Goal: Entertainment & Leisure: Consume media (video, audio)

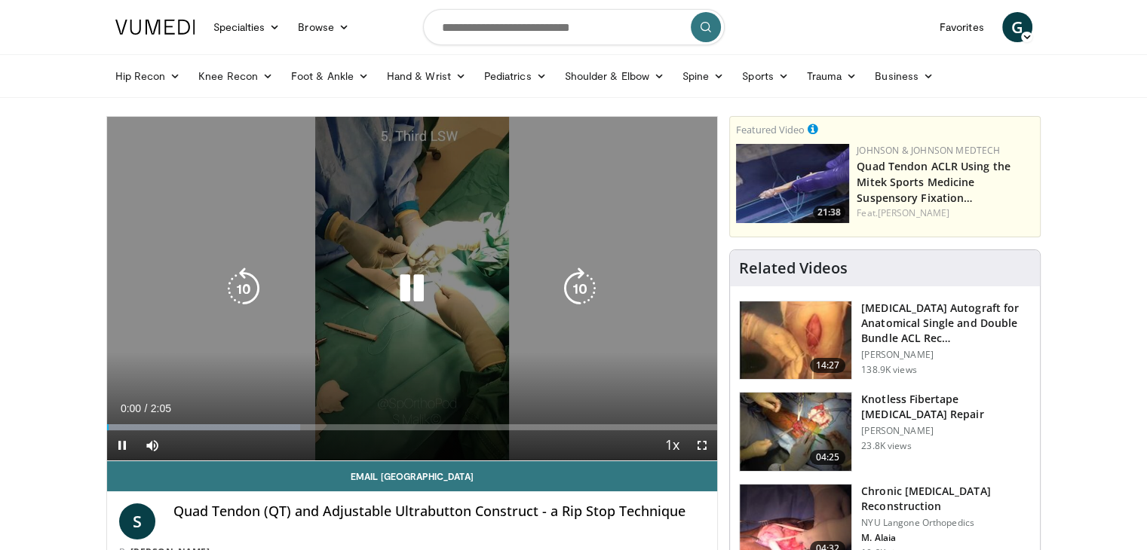
click at [407, 293] on icon "Video Player" at bounding box center [411, 289] width 42 height 42
click at [405, 282] on icon "Video Player" at bounding box center [411, 289] width 42 height 42
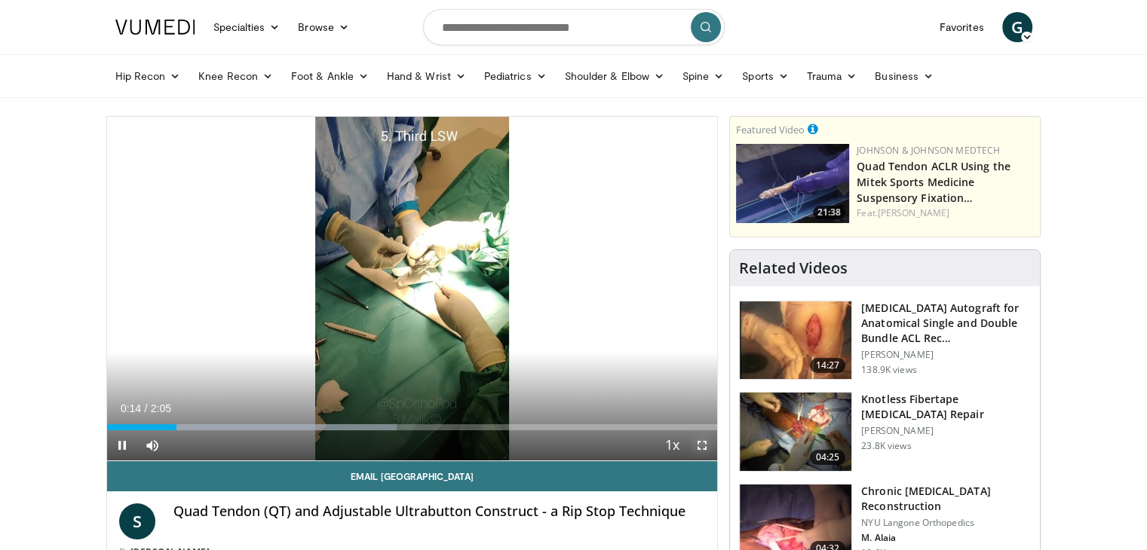
click at [699, 443] on span "Video Player" at bounding box center [702, 445] width 30 height 30
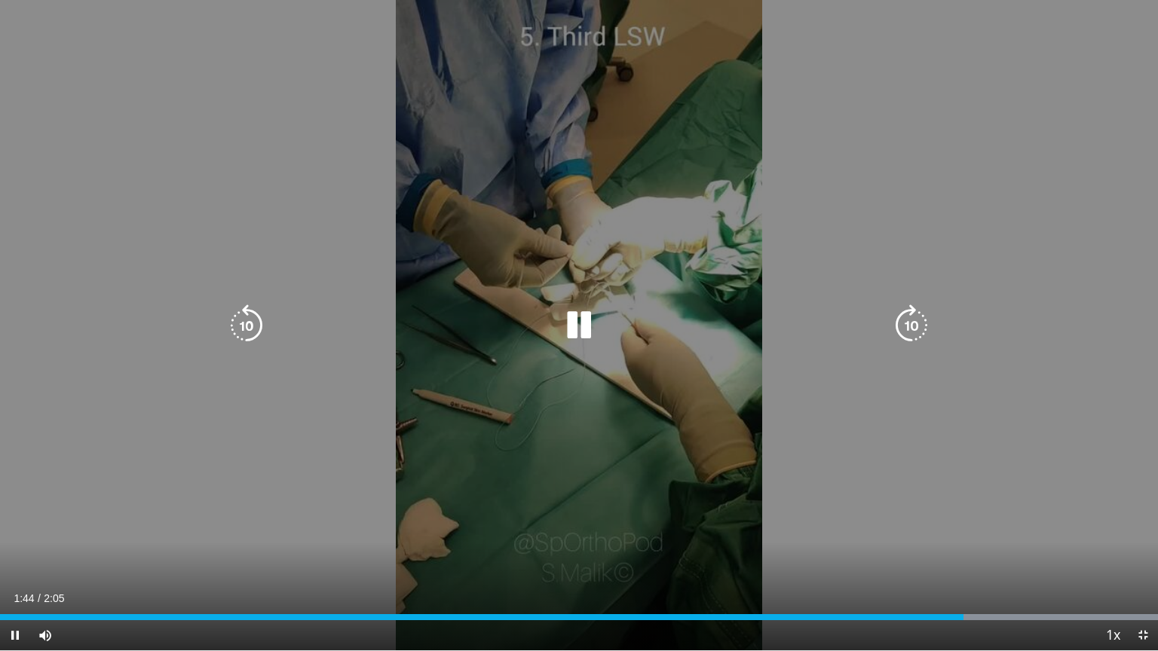
click at [424, 405] on div "10 seconds Tap to unmute" at bounding box center [579, 325] width 1158 height 651
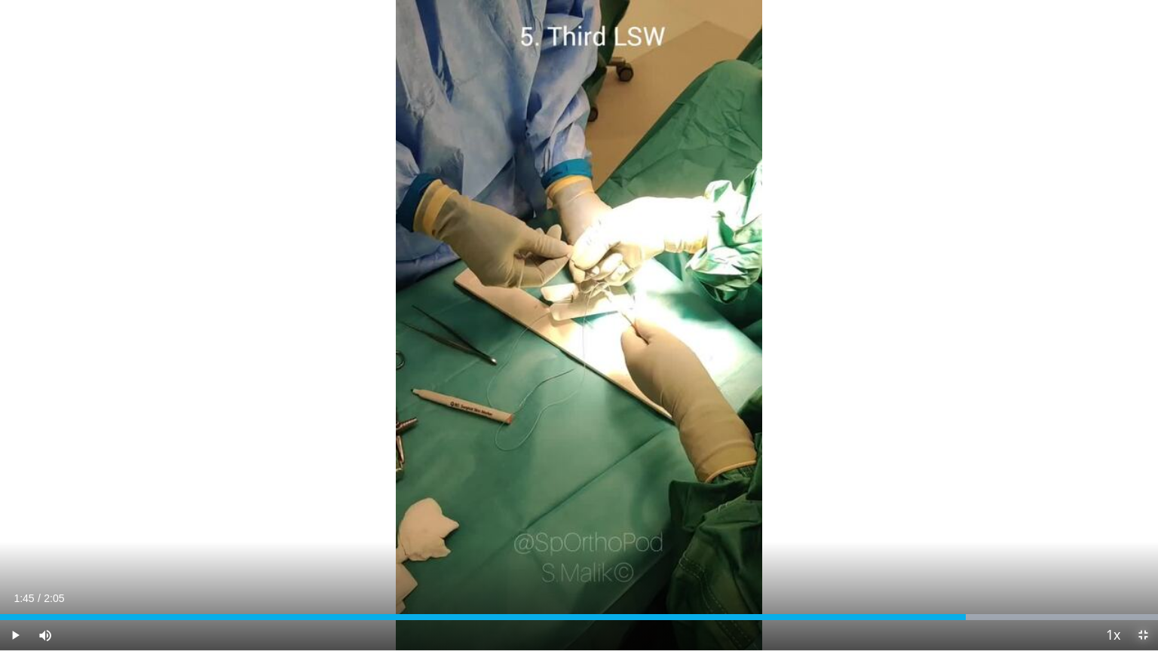
click at [1140, 550] on span "Video Player" at bounding box center [1143, 635] width 30 height 30
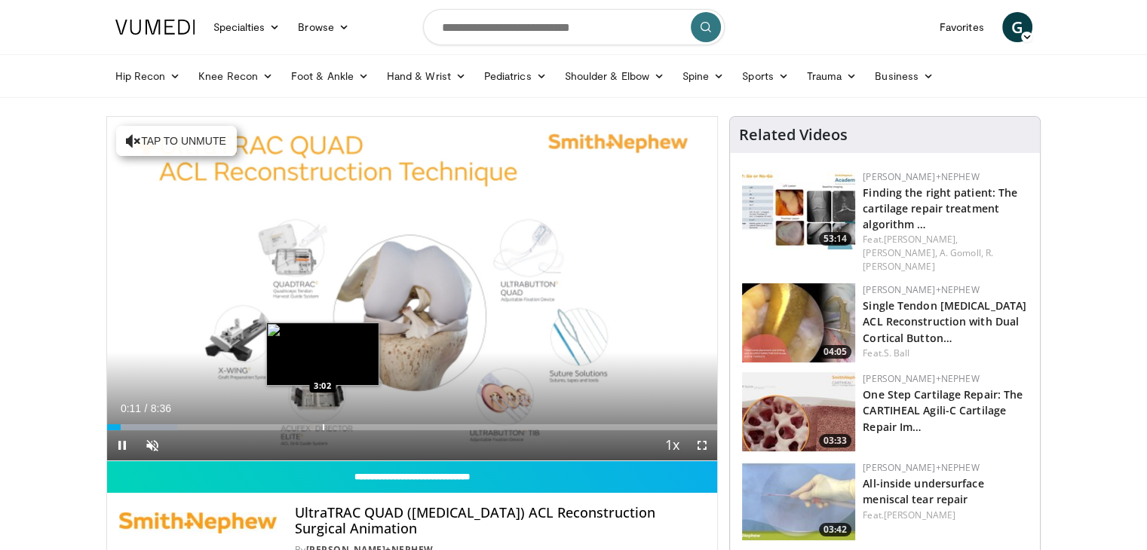
click at [323, 428] on div "Progress Bar" at bounding box center [324, 427] width 2 height 6
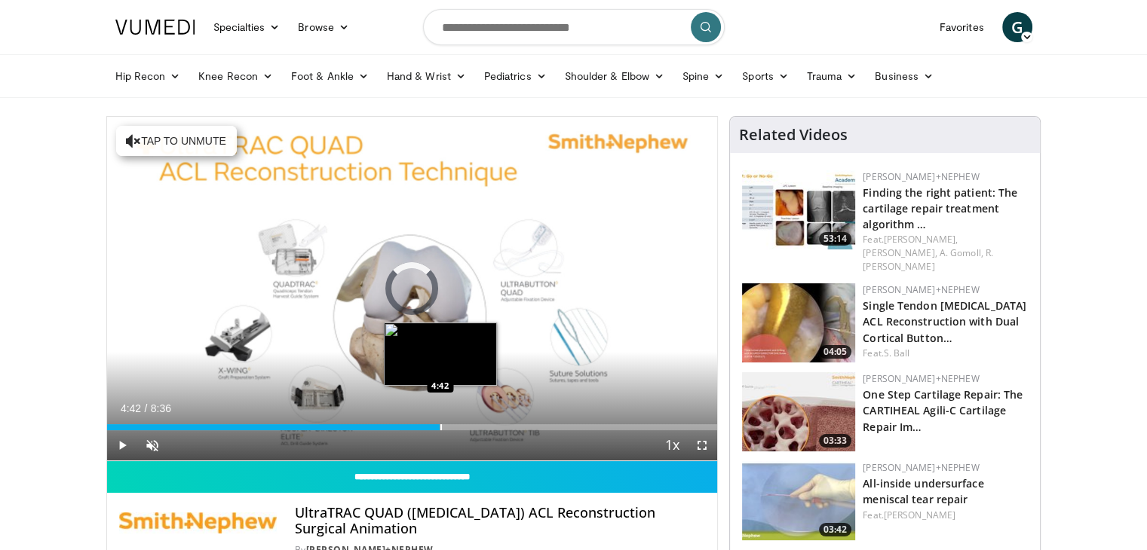
click at [440, 429] on div "Progress Bar" at bounding box center [441, 427] width 2 height 6
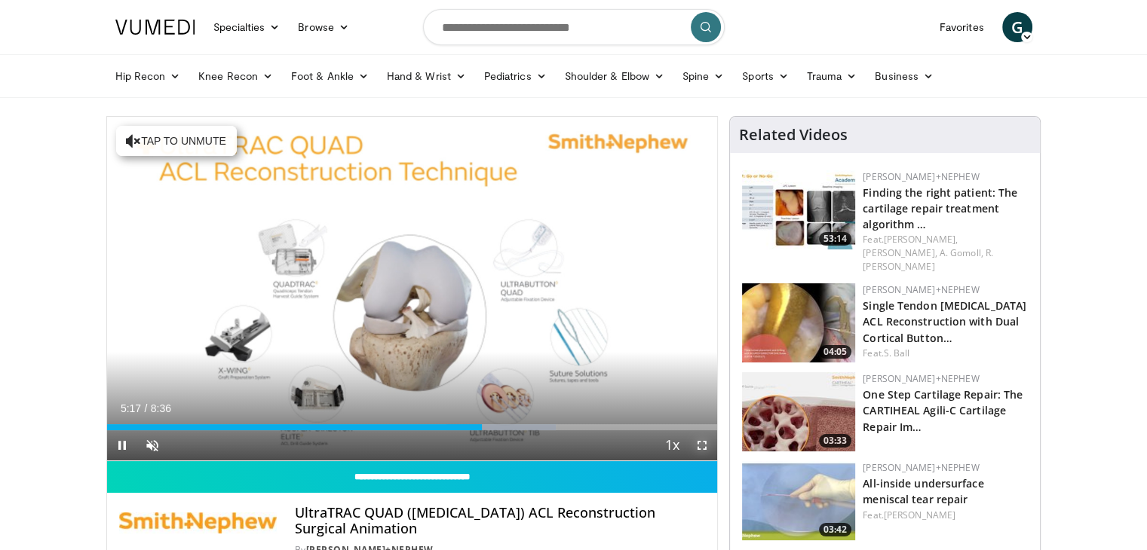
click at [702, 446] on span "Video Player" at bounding box center [702, 445] width 30 height 30
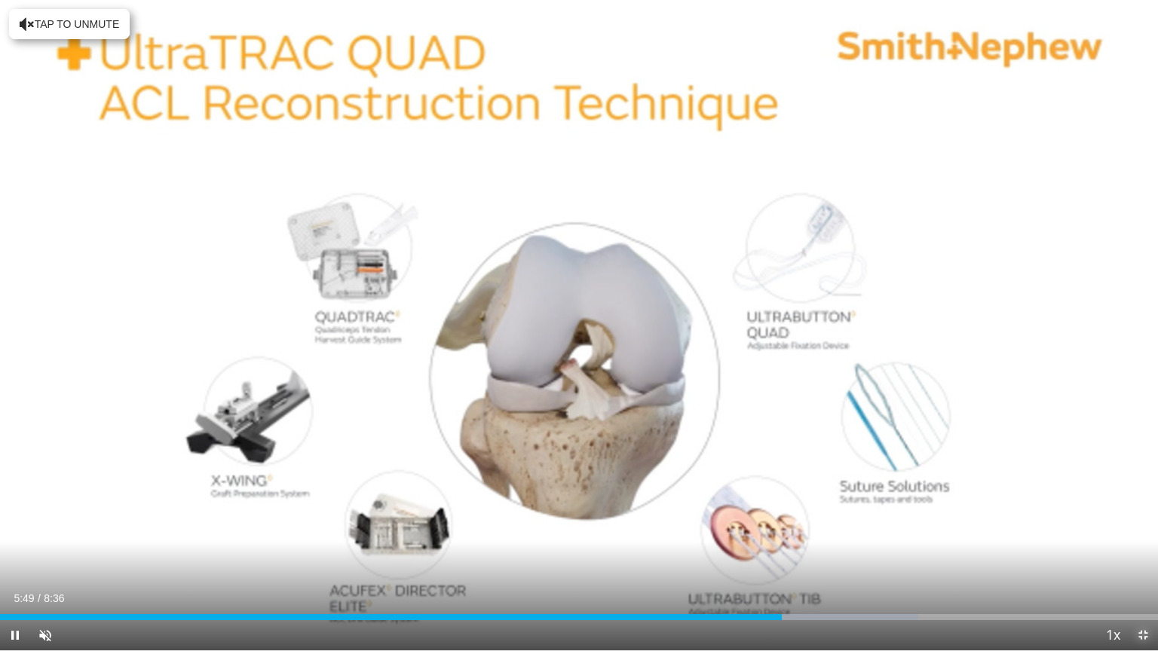
click at [1146, 550] on span "Video Player" at bounding box center [1143, 635] width 30 height 30
